Goal: Navigation & Orientation: Find specific page/section

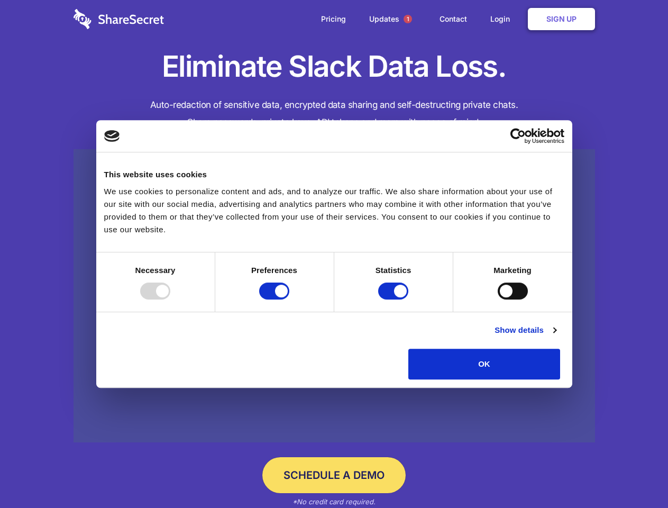
click at [170, 299] on div at bounding box center [155, 291] width 30 height 17
click at [289, 299] on input "Preferences" at bounding box center [274, 291] width 30 height 17
checkbox input "false"
click at [395, 299] on input "Statistics" at bounding box center [393, 291] width 30 height 17
checkbox input "false"
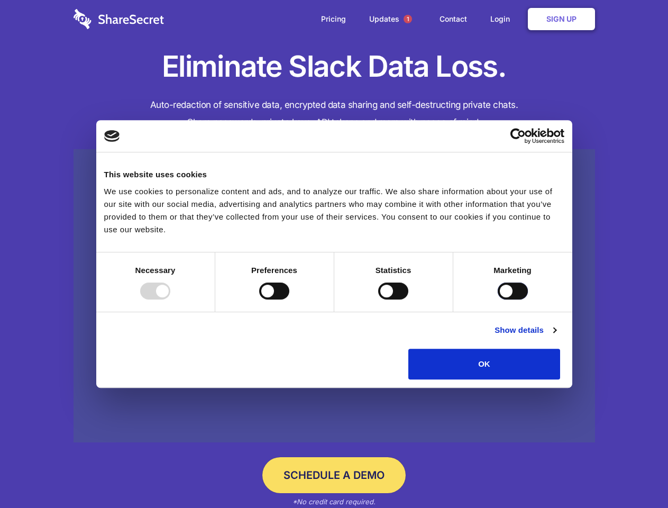
click at [498, 299] on input "Marketing" at bounding box center [513, 291] width 30 height 17
checkbox input "true"
click at [556, 336] on link "Show details" at bounding box center [525, 330] width 61 height 13
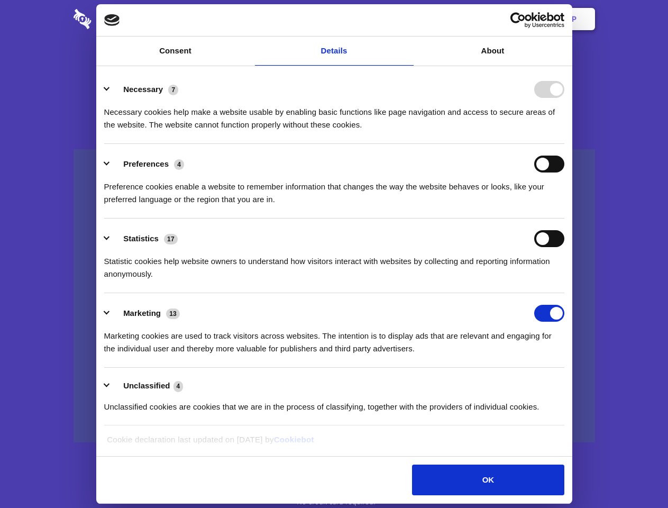
click at [564, 144] on li "Necessary 7 Necessary cookies help make a website usable by enabling basic func…" at bounding box center [334, 106] width 460 height 75
click at [407, 19] on span "1" at bounding box center [408, 19] width 8 height 8
